Goal: Use online tool/utility: Utilize a website feature to perform a specific function

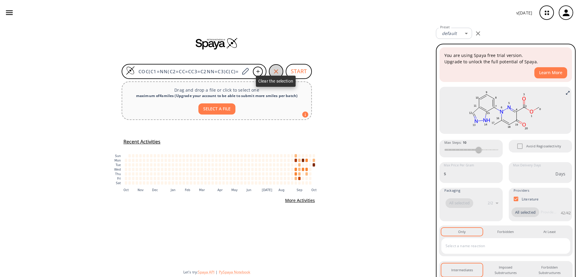
click at [275, 71] on icon "button" at bounding box center [276, 71] width 7 height 7
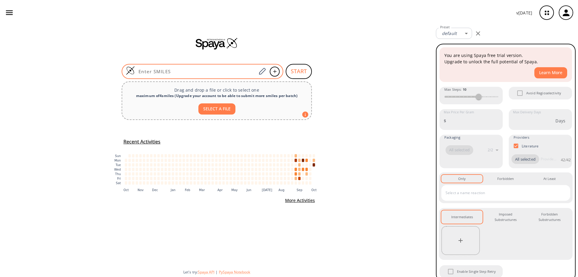
click at [179, 70] on input at bounding box center [196, 71] width 122 height 6
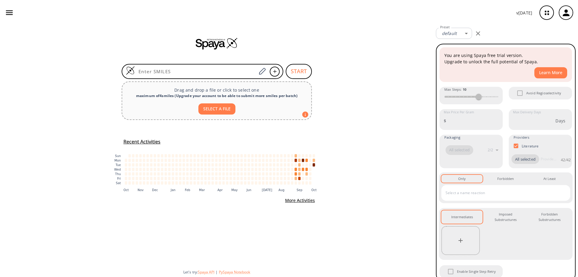
paste input "CNS(=O)(C1=C(C#N)C=C(C2=C(C3=CN(C)N=C3)C(F)=C(CNC(C4=NN(C5=CC=CC=C5)C(C)=CC4=O)…"
type input "CNS(=O)(C1=C(C#N)C=C(C2=C(C3=CN(C)N=C3)C(F)=C(CNC(C4=NN(C5=CC=CC=C5)C(C)=CC4=O)…"
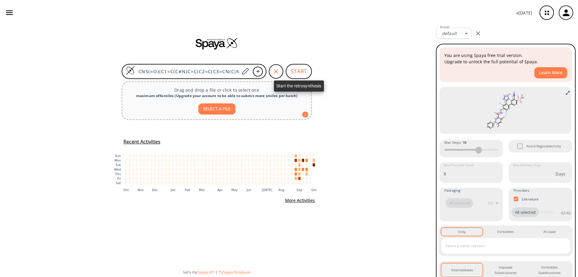
click at [297, 70] on button "START" at bounding box center [299, 71] width 26 height 15
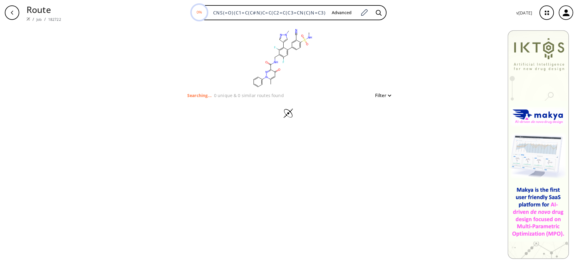
click at [9, 13] on div "button" at bounding box center [12, 12] width 14 height 14
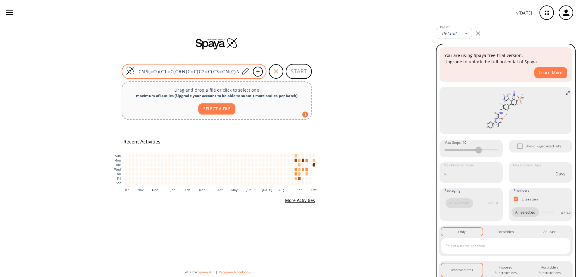
click at [129, 70] on img at bounding box center [130, 70] width 9 height 9
click at [130, 70] on img at bounding box center [130, 70] width 9 height 9
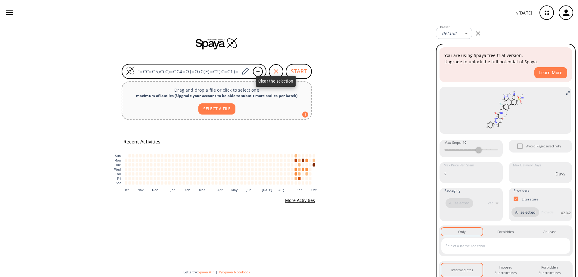
click at [274, 67] on div "button" at bounding box center [276, 71] width 14 height 14
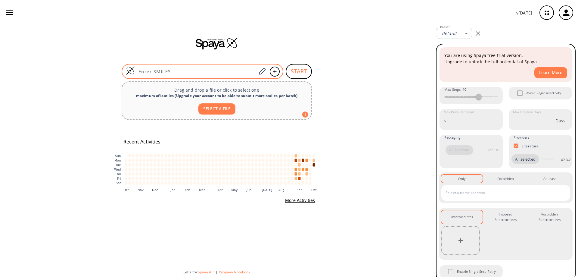
click at [178, 70] on input at bounding box center [196, 71] width 122 height 6
paste input "BrC1=C(C2=CN(C)N=C2)C(F)=C(CN)C(F)=C1"
type input "BrC1=C(C2=CN(C)N=C2)C(F)=C(CN)C(F)=C1"
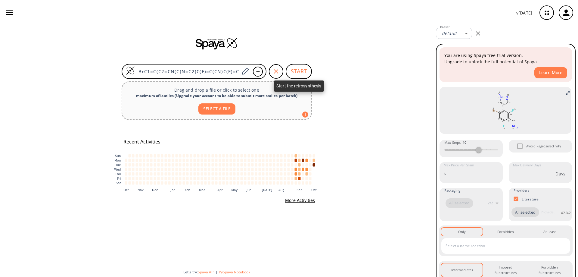
click at [304, 71] on button "START" at bounding box center [299, 71] width 26 height 15
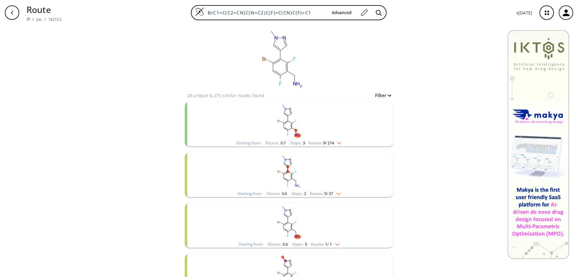
click at [291, 123] on ellipse "clusters" at bounding box center [292, 123] width 3 height 3
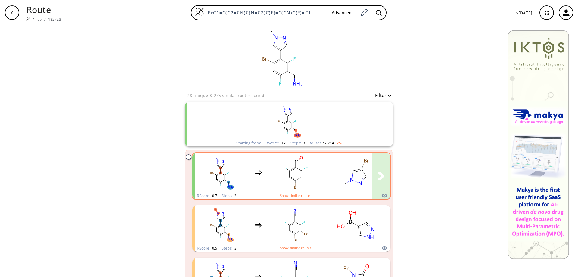
click at [300, 167] on rect "clusters" at bounding box center [295, 173] width 54 height 38
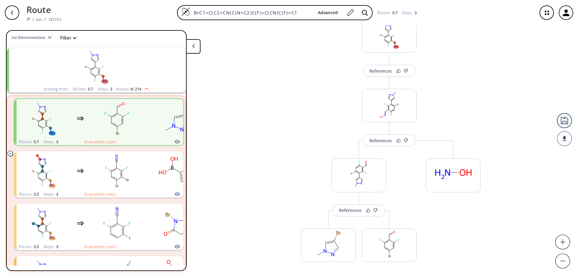
scroll to position [65, 0]
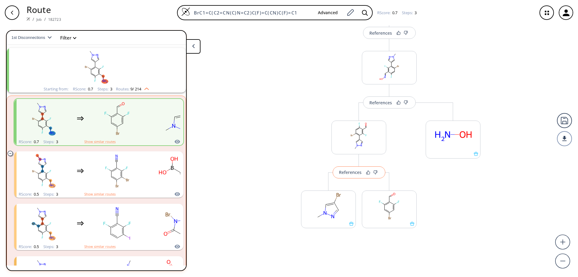
click at [348, 172] on div "References" at bounding box center [350, 172] width 23 height 4
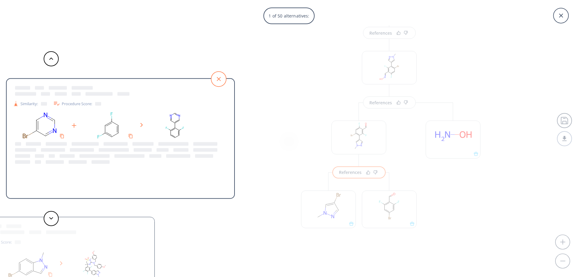
click at [215, 75] on icon at bounding box center [218, 78] width 15 height 15
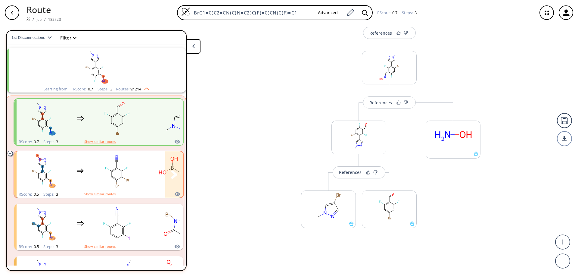
click at [110, 172] on ellipse "clusters" at bounding box center [112, 171] width 4 height 4
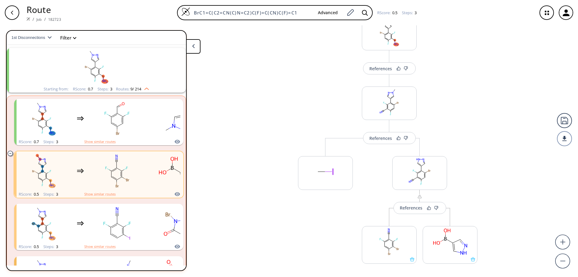
scroll to position [69, 0]
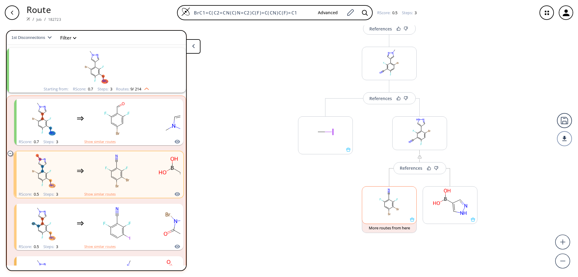
click at [411, 221] on icon at bounding box center [412, 219] width 4 height 4
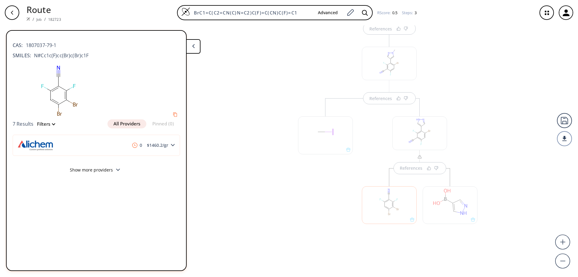
click at [194, 43] on button at bounding box center [193, 46] width 14 height 14
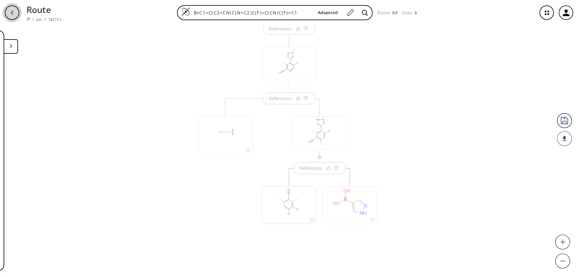
click at [13, 12] on icon "button" at bounding box center [12, 12] width 5 height 5
click at [14, 45] on button at bounding box center [11, 46] width 14 height 14
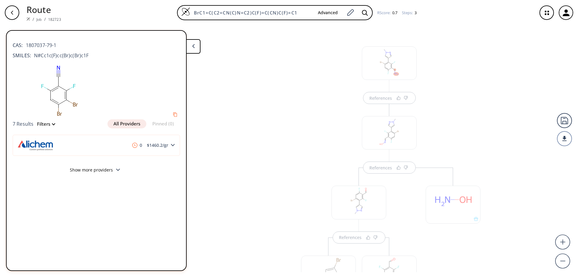
click at [12, 14] on icon "button" at bounding box center [12, 12] width 5 height 5
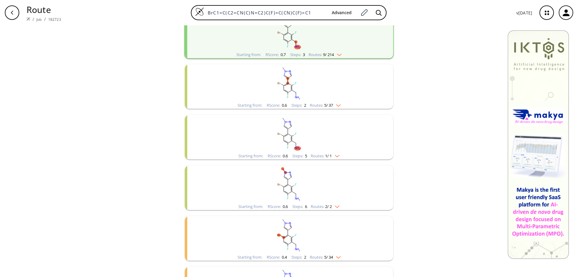
scroll to position [90, 0]
click at [280, 131] on rect "clusters" at bounding box center [289, 132] width 157 height 38
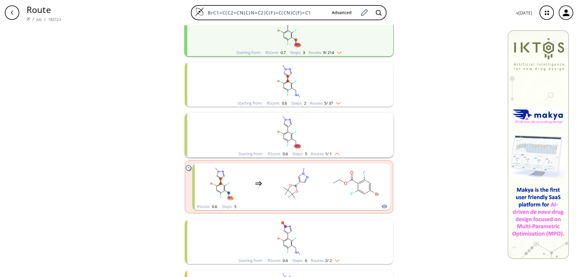
click at [288, 88] on rect "clusters" at bounding box center [289, 81] width 157 height 38
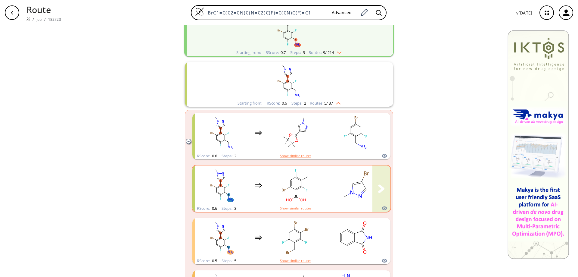
click at [298, 180] on rect "clusters" at bounding box center [295, 185] width 54 height 38
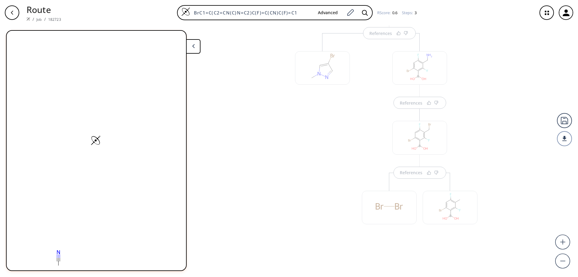
scroll to position [65, 0]
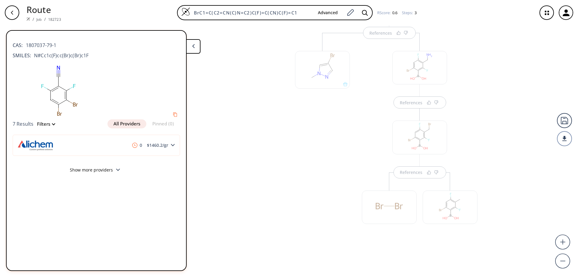
click at [323, 186] on div at bounding box center [322, 146] width 61 height 227
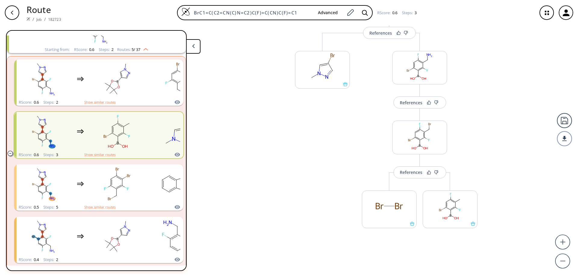
scroll to position [115, 0]
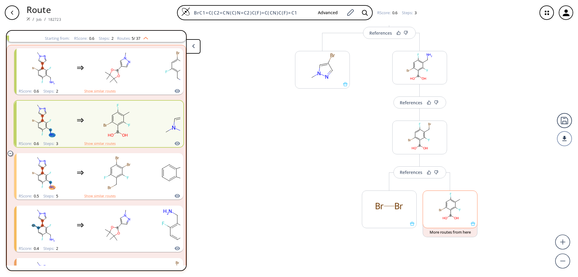
click at [472, 224] on icon at bounding box center [473, 223] width 4 height 4
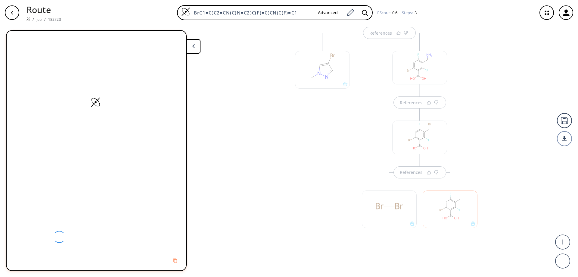
scroll to position [69, 0]
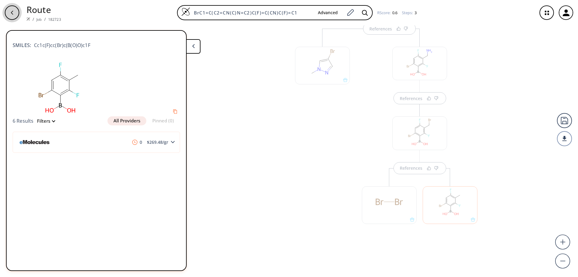
click at [11, 13] on icon "button" at bounding box center [12, 13] width 2 height 4
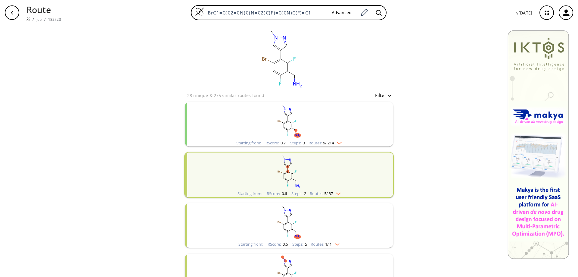
click at [289, 176] on rect "clusters" at bounding box center [289, 171] width 157 height 38
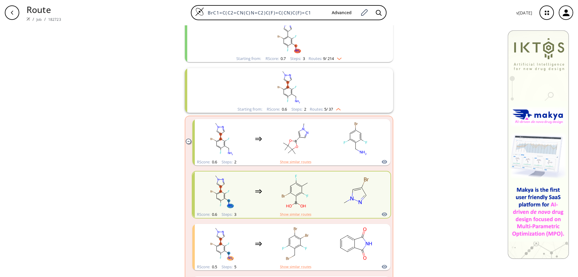
scroll to position [90, 0]
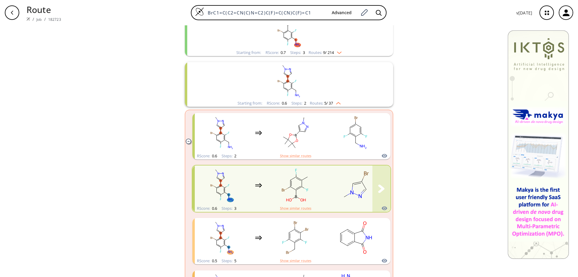
click at [294, 182] on rect "clusters" at bounding box center [295, 185] width 54 height 38
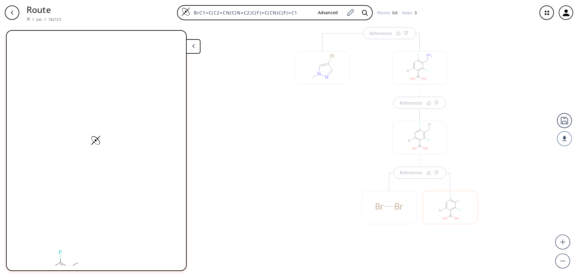
scroll to position [65, 0]
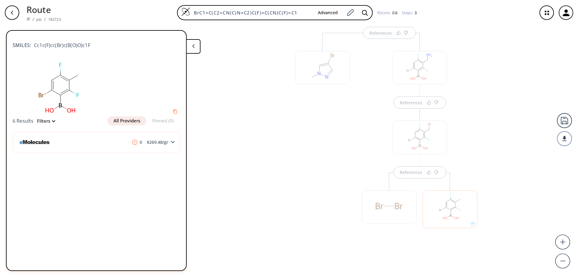
click at [358, 161] on div "References" at bounding box center [420, 176] width 128 height 149
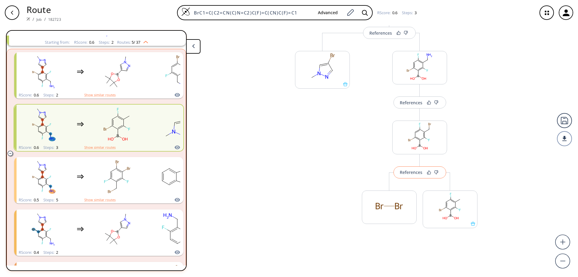
scroll to position [115, 0]
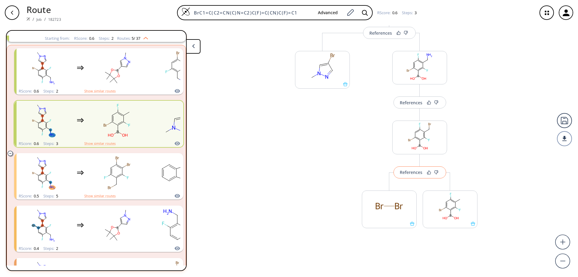
click at [404, 171] on div "References" at bounding box center [411, 172] width 23 height 4
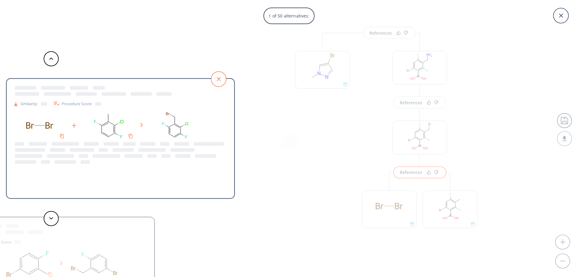
click at [217, 77] on icon at bounding box center [218, 78] width 15 height 15
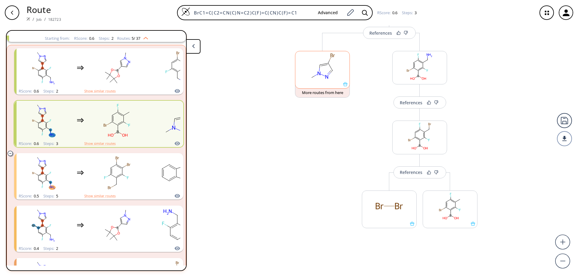
click at [346, 86] on div at bounding box center [322, 84] width 54 height 4
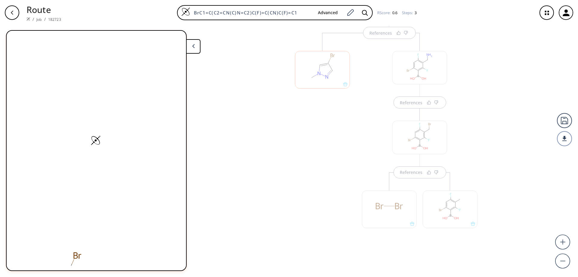
scroll to position [69, 0]
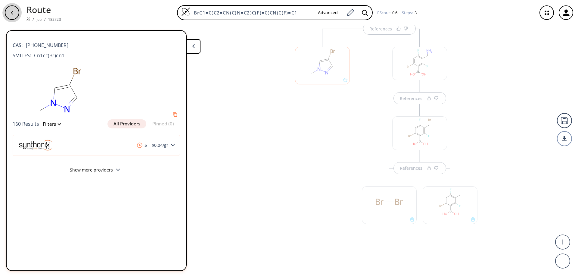
click at [9, 11] on div "button" at bounding box center [12, 12] width 14 height 14
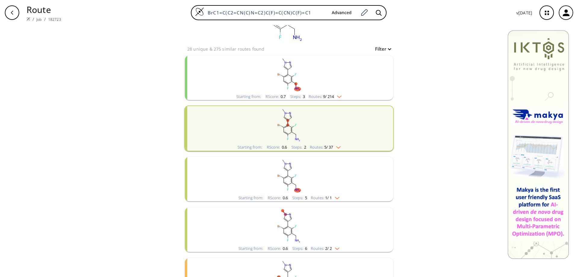
scroll to position [60, 0]
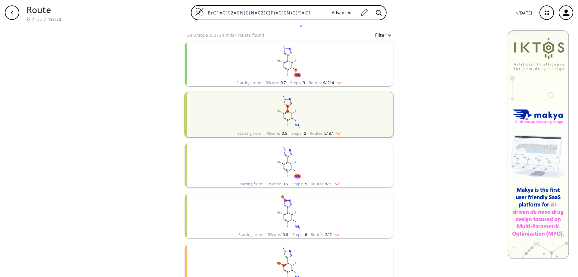
click at [291, 164] on ellipse "clusters" at bounding box center [292, 164] width 3 height 3
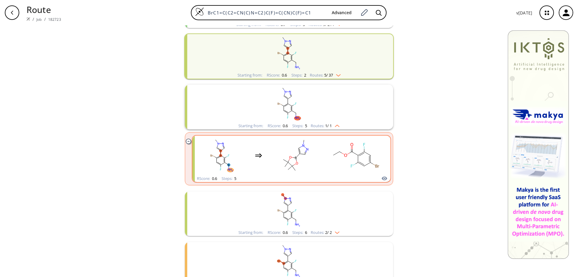
scroll to position [120, 0]
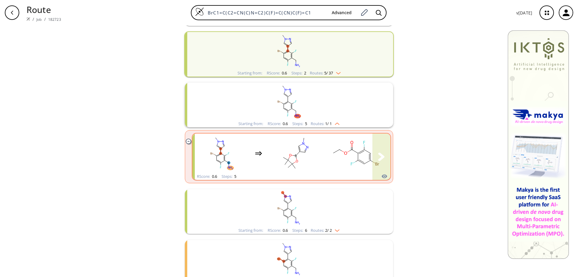
click at [360, 155] on rect "clusters" at bounding box center [356, 153] width 54 height 38
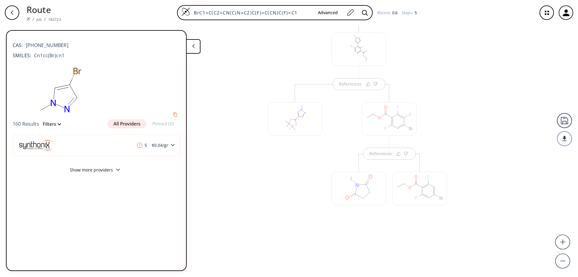
scroll to position [228, 0]
click at [262, 184] on div "References References" at bounding box center [359, 124] width 195 height 231
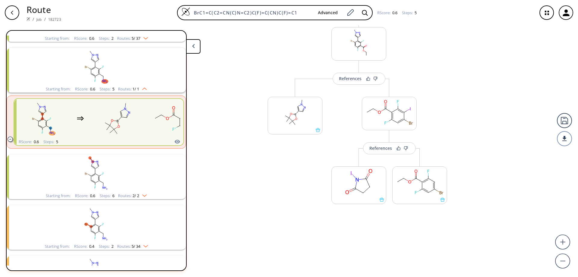
scroll to position [198, 0]
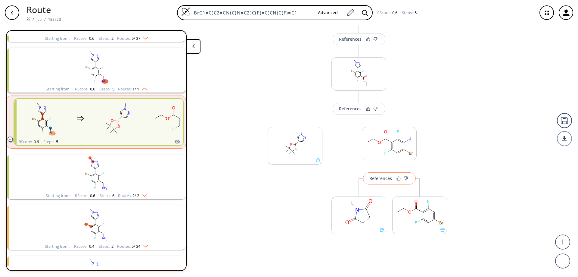
click at [380, 179] on div "References" at bounding box center [381, 178] width 23 height 4
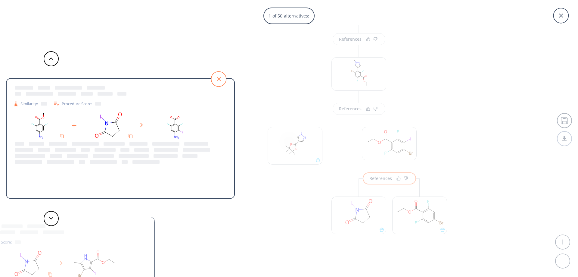
click at [219, 76] on icon at bounding box center [218, 78] width 15 height 15
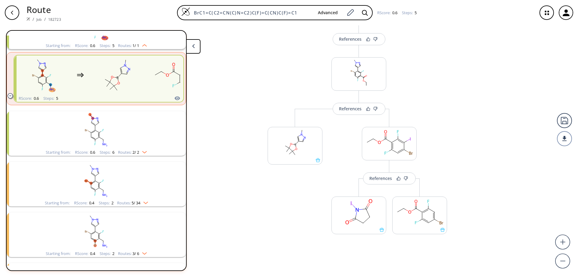
scroll to position [204, 0]
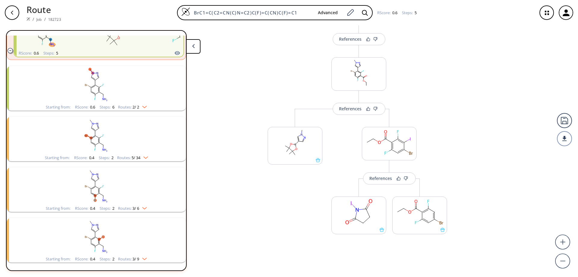
click at [192, 44] on icon at bounding box center [193, 46] width 3 height 4
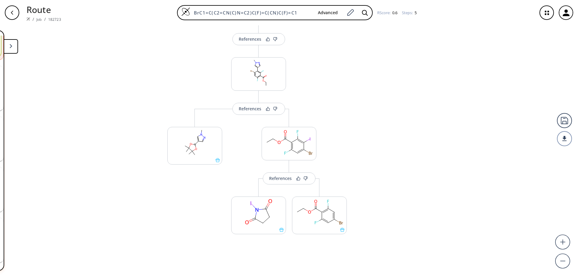
click at [11, 11] on icon "button" at bounding box center [12, 12] width 5 height 5
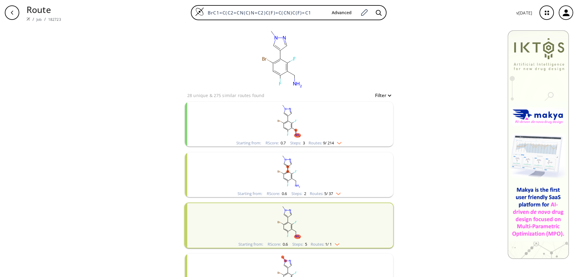
scroll to position [120, 0]
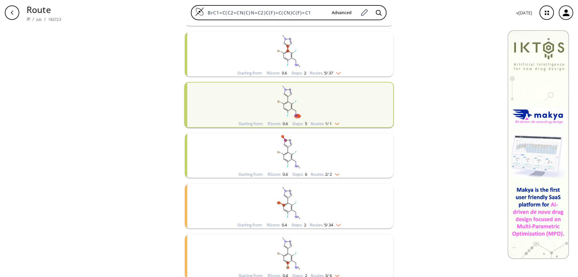
click at [292, 157] on icon "clusters" at bounding box center [292, 157] width 0 height 5
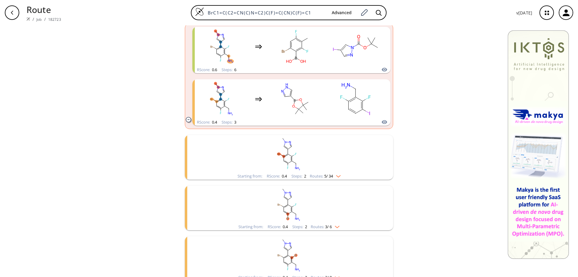
scroll to position [285, 0]
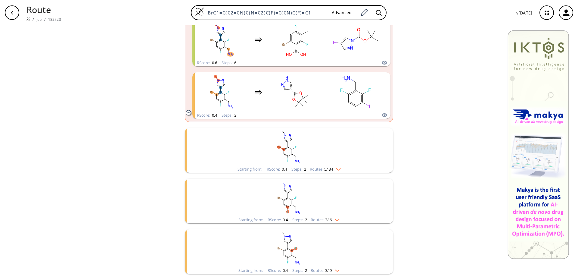
click at [187, 112] on icon "clusters" at bounding box center [188, 112] width 5 height 5
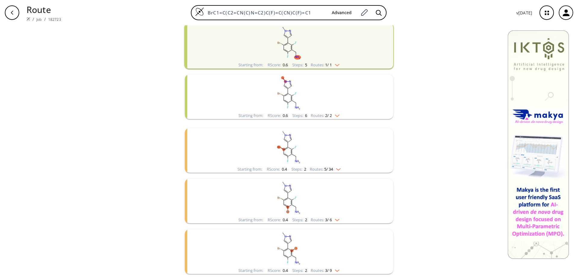
scroll to position [176, 0]
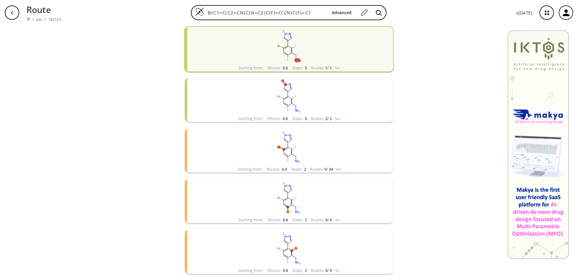
click at [10, 14] on icon "button" at bounding box center [12, 12] width 5 height 5
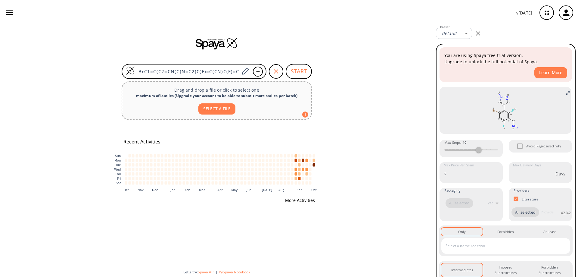
click at [305, 200] on button "More Activities" at bounding box center [300, 200] width 35 height 11
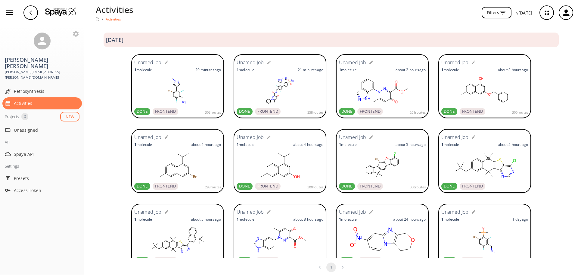
click at [164, 83] on rect at bounding box center [177, 90] width 87 height 30
